Goal: Transaction & Acquisition: Purchase product/service

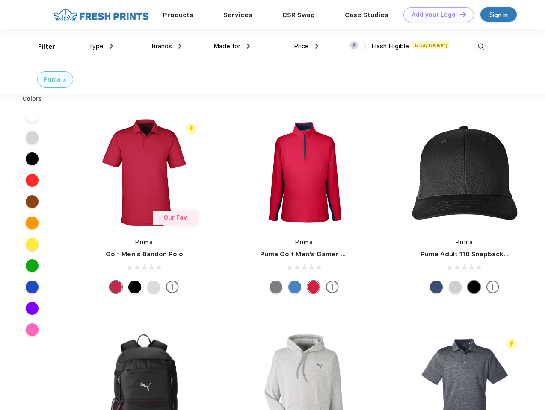
click at [435, 15] on link "Add your Logo Design Tool" at bounding box center [438, 14] width 71 height 15
click at [0, 0] on div "Design Tool" at bounding box center [0, 0] width 0 height 0
click at [459, 14] on link "Add your Logo Design Tool" at bounding box center [438, 14] width 71 height 15
click at [41, 47] on div "Filter" at bounding box center [47, 47] width 18 height 10
click at [101, 46] on span "Type" at bounding box center [96, 46] width 15 height 8
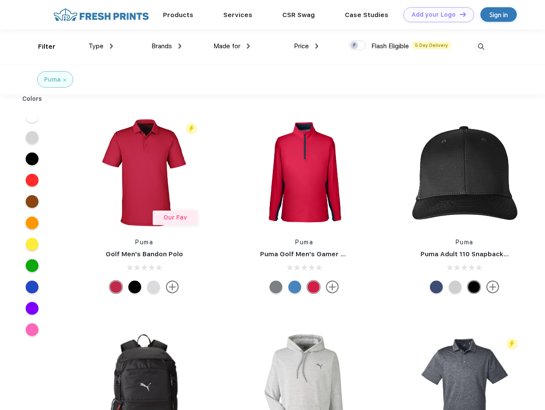
click at [166, 46] on span "Brands" at bounding box center [161, 46] width 21 height 8
click at [232, 46] on span "Made for" at bounding box center [226, 46] width 27 height 8
click at [306, 46] on span "Price" at bounding box center [301, 46] width 15 height 8
click at [357, 46] on div at bounding box center [357, 45] width 17 height 9
click at [354, 46] on input "checkbox" at bounding box center [352, 43] width 6 height 6
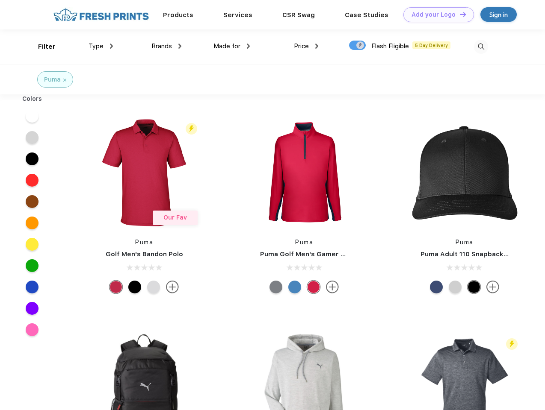
click at [481, 47] on img at bounding box center [481, 47] width 14 height 14
